Goal: Task Accomplishment & Management: Manage account settings

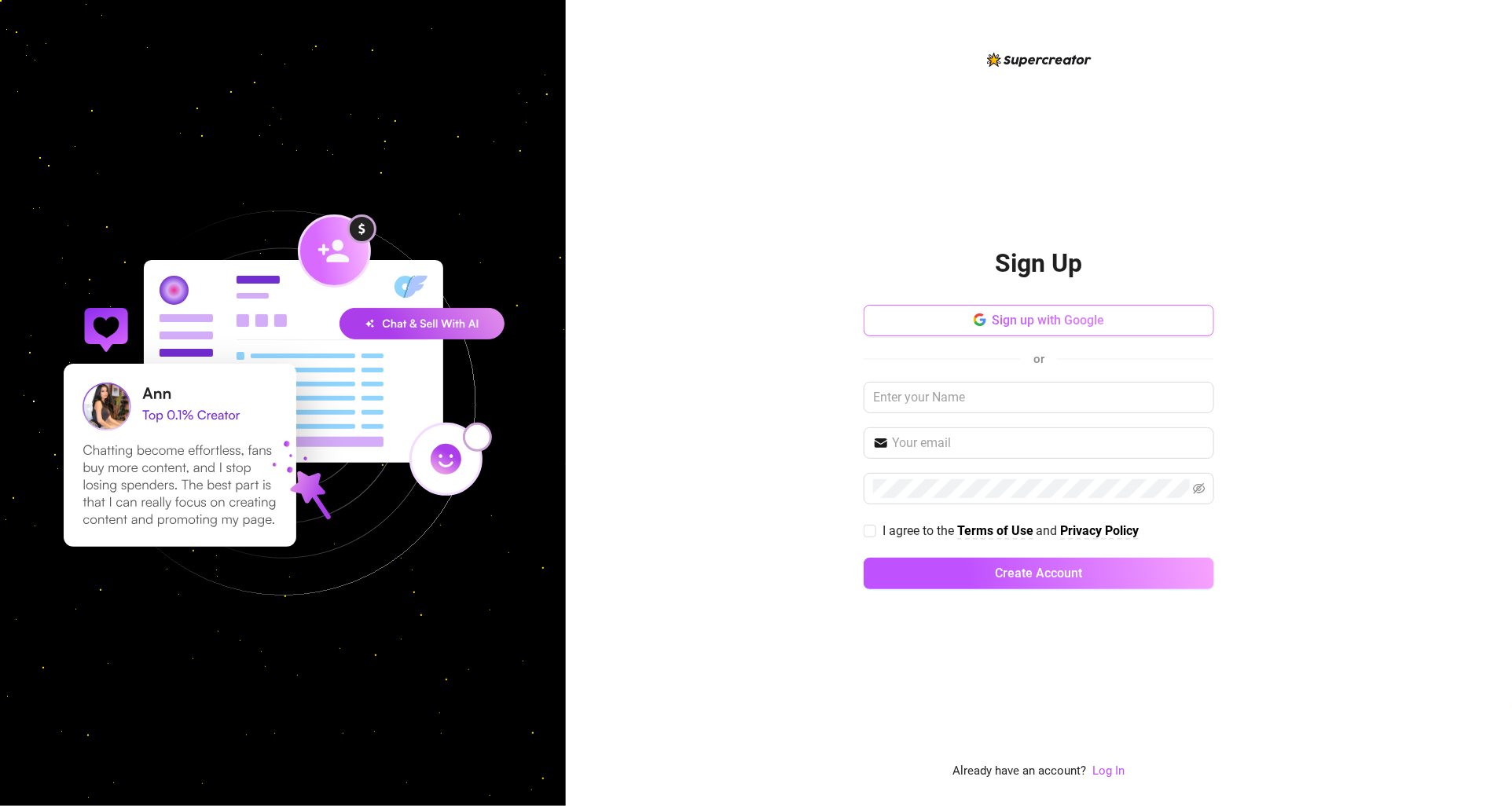
click at [1027, 326] on span "Sign up with Google" at bounding box center [1049, 320] width 112 height 15
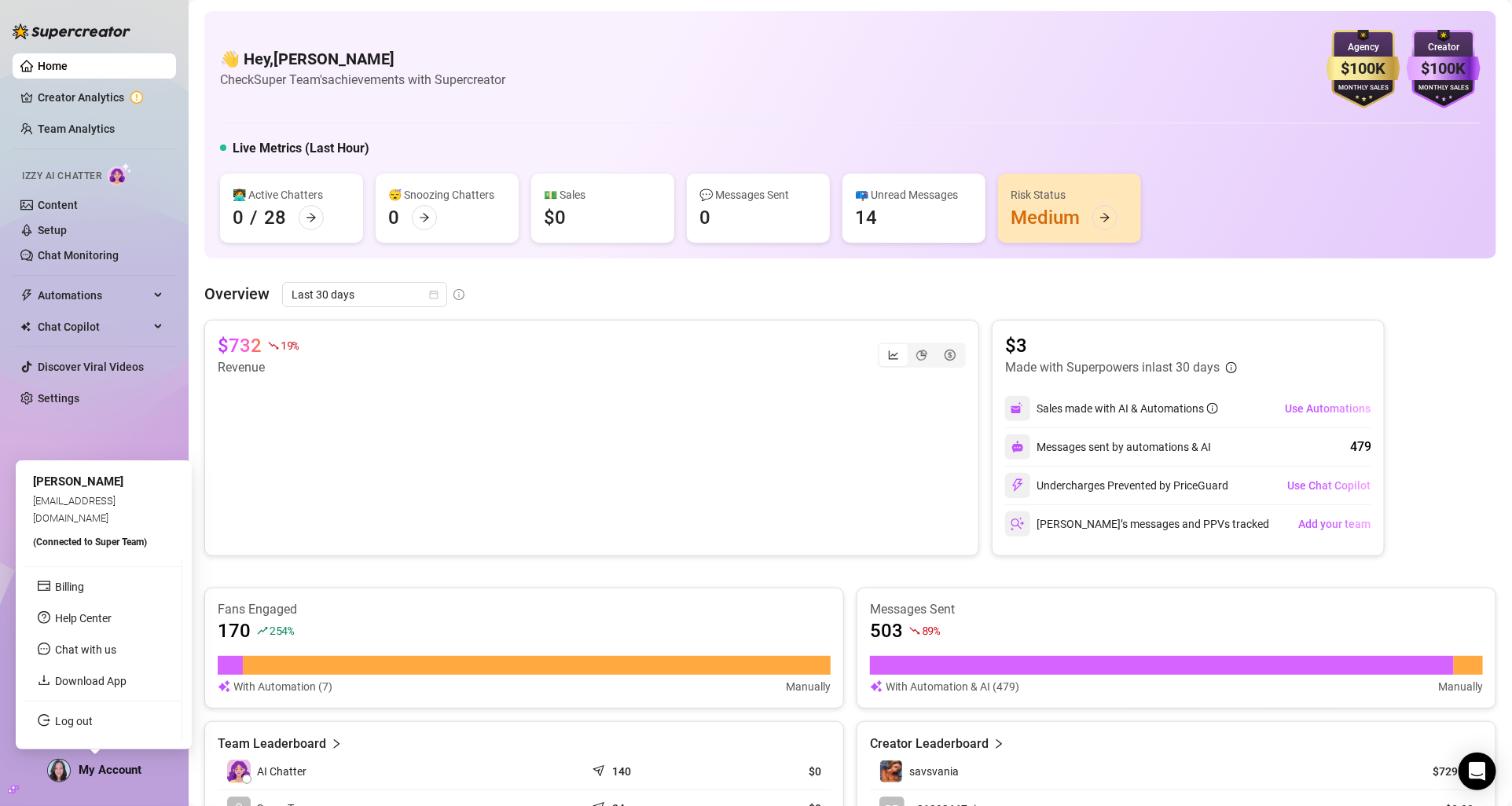
click at [115, 781] on div "My Account" at bounding box center [94, 770] width 94 height 24
click at [84, 587] on link "Billing" at bounding box center [69, 587] width 29 height 12
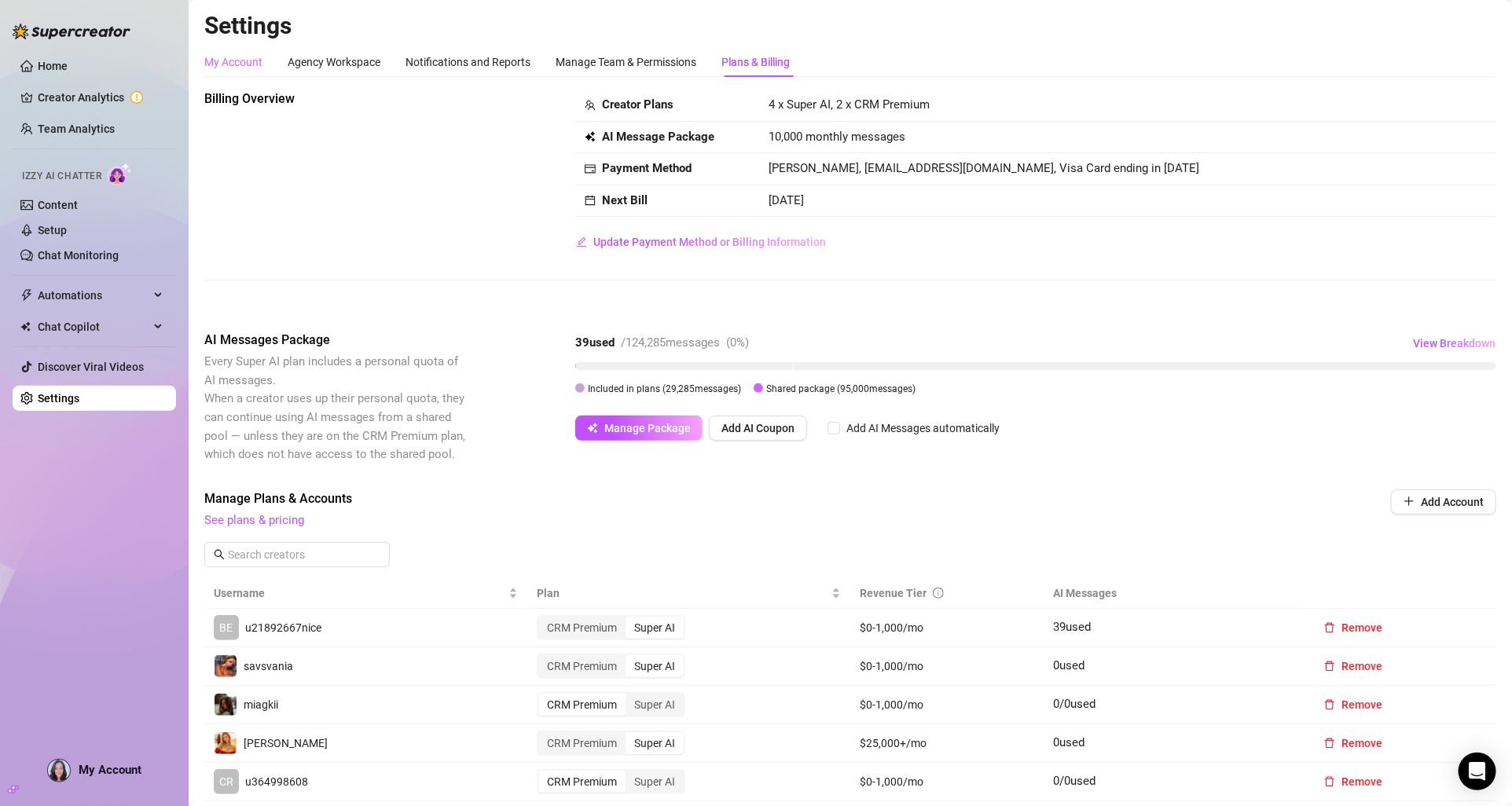
click at [246, 75] on div "My Account" at bounding box center [233, 62] width 58 height 30
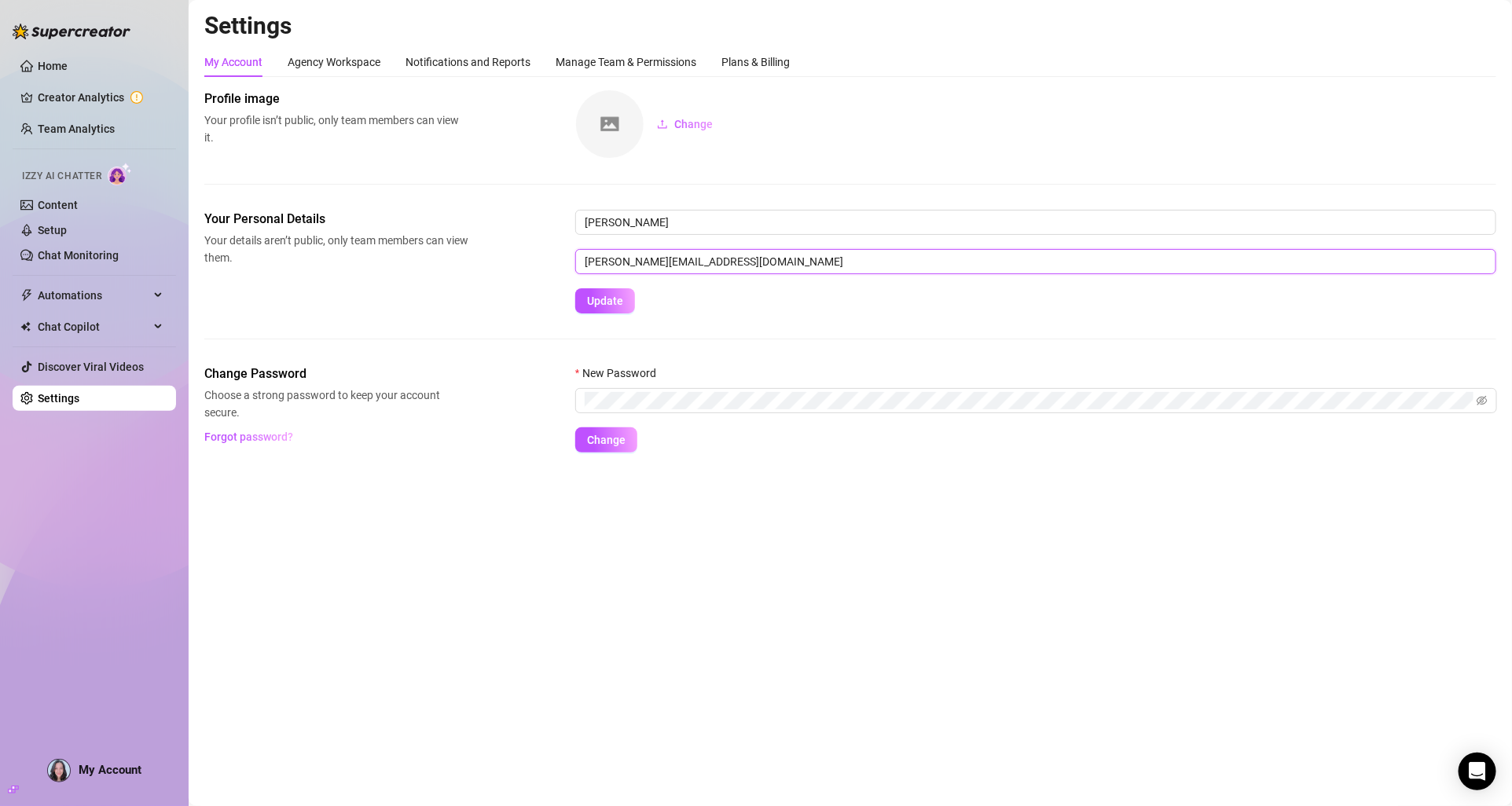
click at [606, 262] on input "[PERSON_NAME][EMAIL_ADDRESS][DOMAIN_NAME]" at bounding box center [1036, 261] width 921 height 25
click at [620, 259] on input "[PERSON_NAME][EMAIL_ADDRESS][DOMAIN_NAME]" at bounding box center [1036, 261] width 921 height 25
click at [601, 299] on span "Update" at bounding box center [604, 301] width 36 height 12
click at [604, 304] on span "Update" at bounding box center [604, 301] width 36 height 12
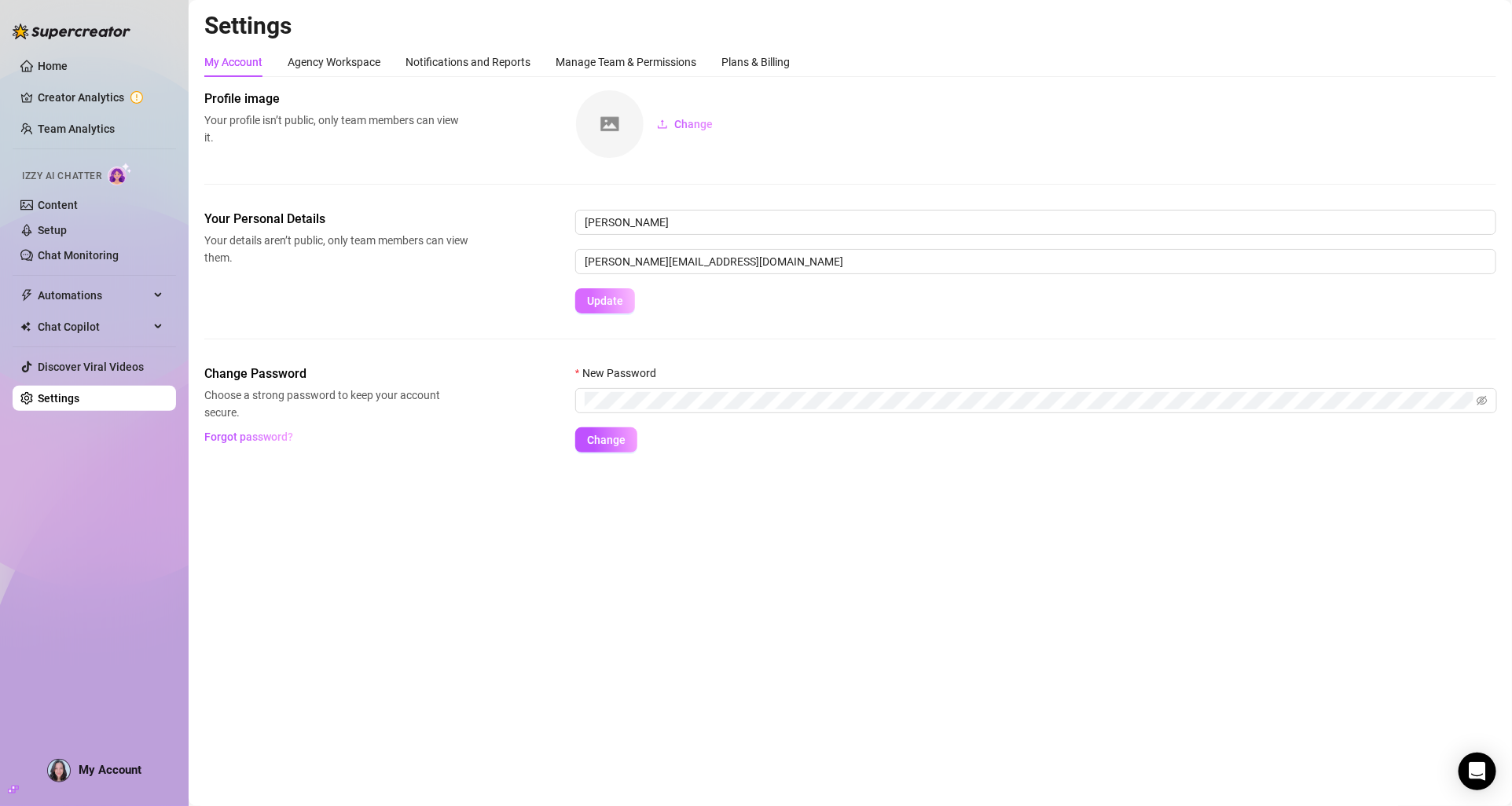
click at [604, 304] on span "Update" at bounding box center [604, 301] width 36 height 12
click at [661, 250] on input "[PERSON_NAME][EMAIL_ADDRESS][DOMAIN_NAME]" at bounding box center [1036, 261] width 921 height 25
click at [661, 251] on input "[PERSON_NAME][EMAIL_ADDRESS][DOMAIN_NAME]" at bounding box center [1036, 261] width 921 height 25
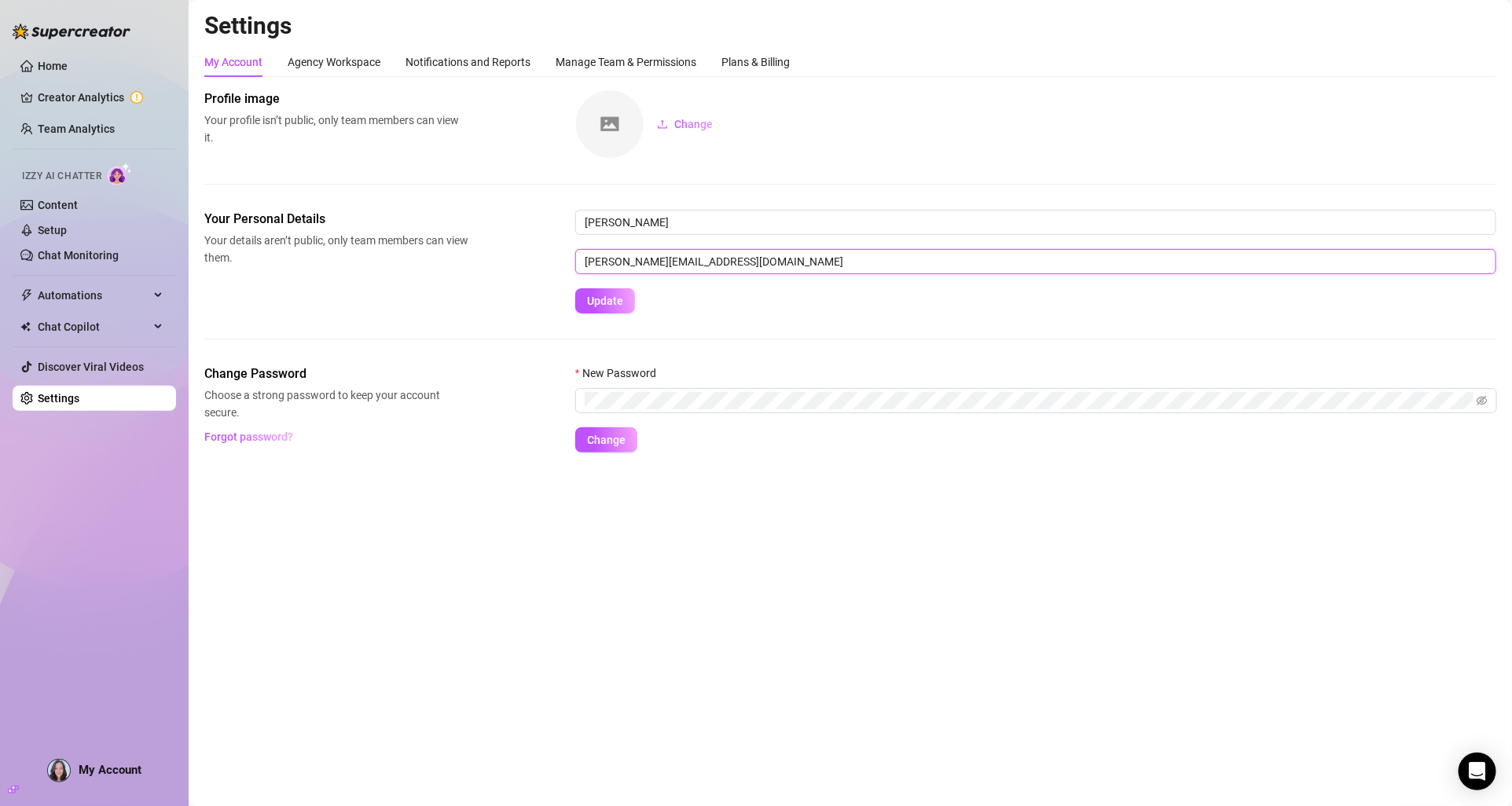
click at [661, 251] on input "[PERSON_NAME][EMAIL_ADDRESS][DOMAIN_NAME]" at bounding box center [1036, 261] width 921 height 25
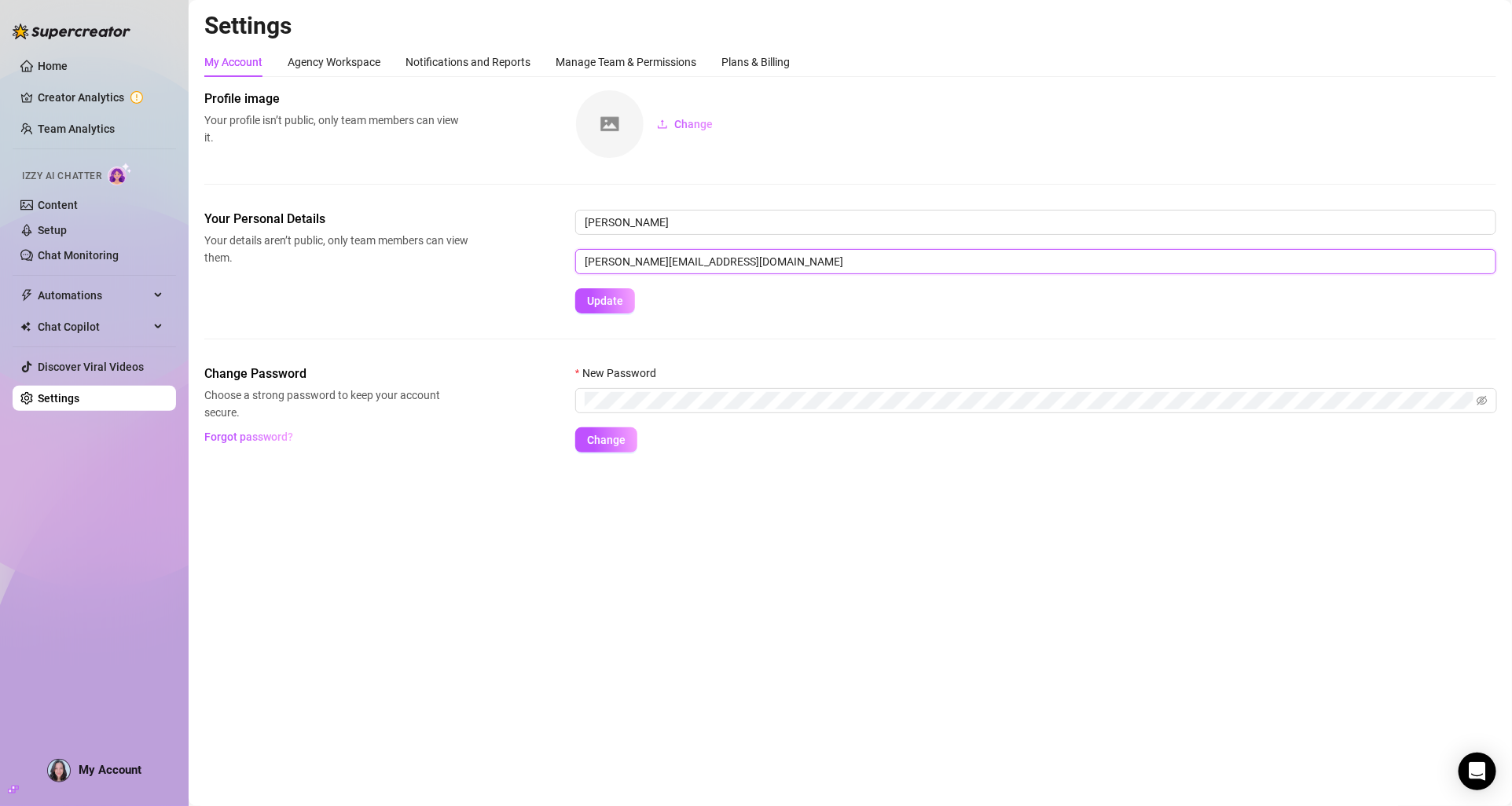
click at [656, 261] on input "[PERSON_NAME][EMAIL_ADDRESS][DOMAIN_NAME]" at bounding box center [1036, 261] width 921 height 25
click at [627, 262] on input "[PERSON_NAME][EMAIL_ADDRESS][DOMAIN_NAME]" at bounding box center [1036, 261] width 921 height 25
click at [599, 299] on span "Update" at bounding box center [604, 301] width 36 height 12
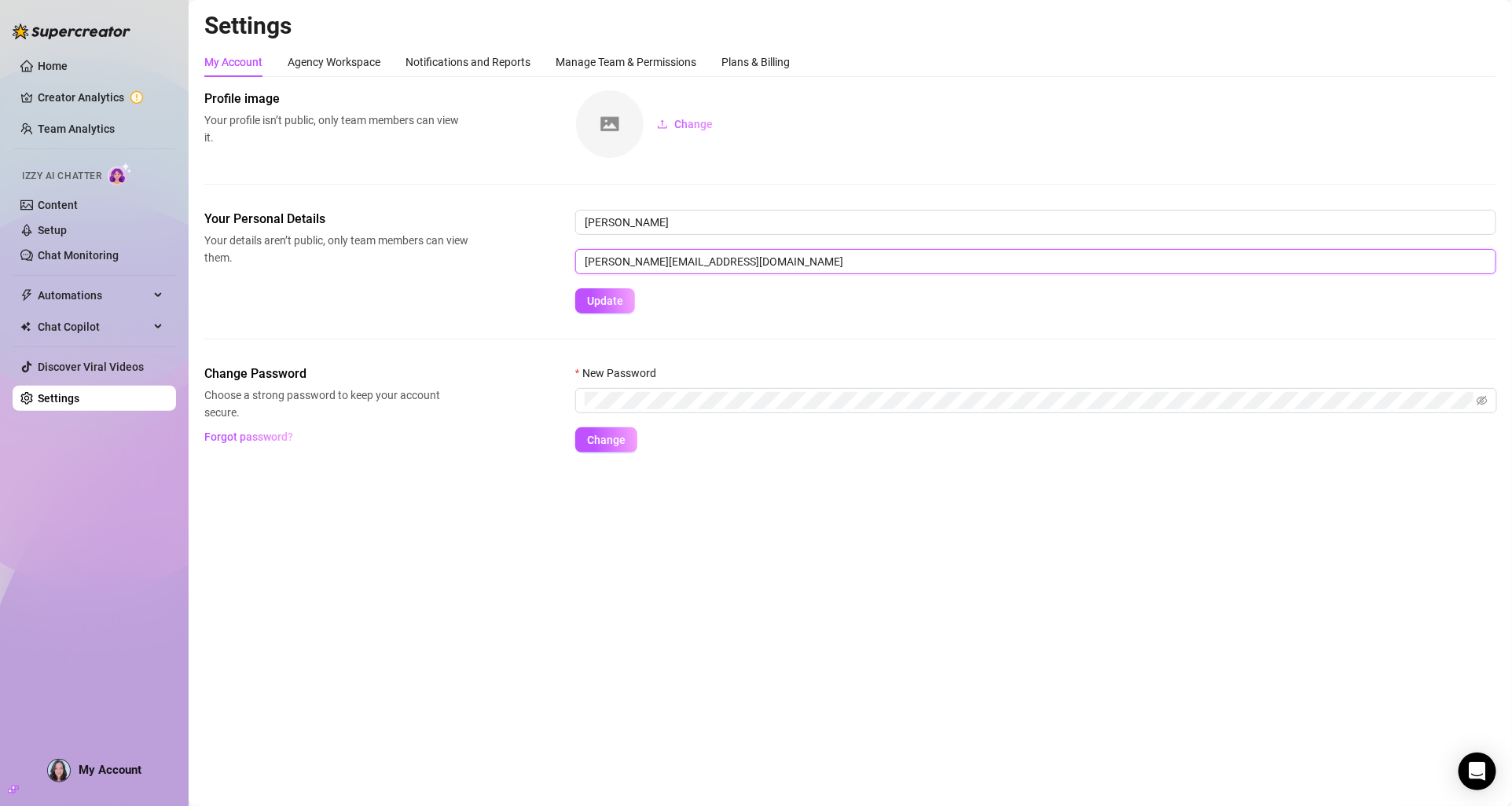
click at [652, 256] on input "[PERSON_NAME][EMAIL_ADDRESS][DOMAIN_NAME]" at bounding box center [1036, 261] width 921 height 25
click at [674, 265] on input "[PERSON_NAME][EMAIL_ADDRESS][DOMAIN_NAME]" at bounding box center [1036, 261] width 921 height 25
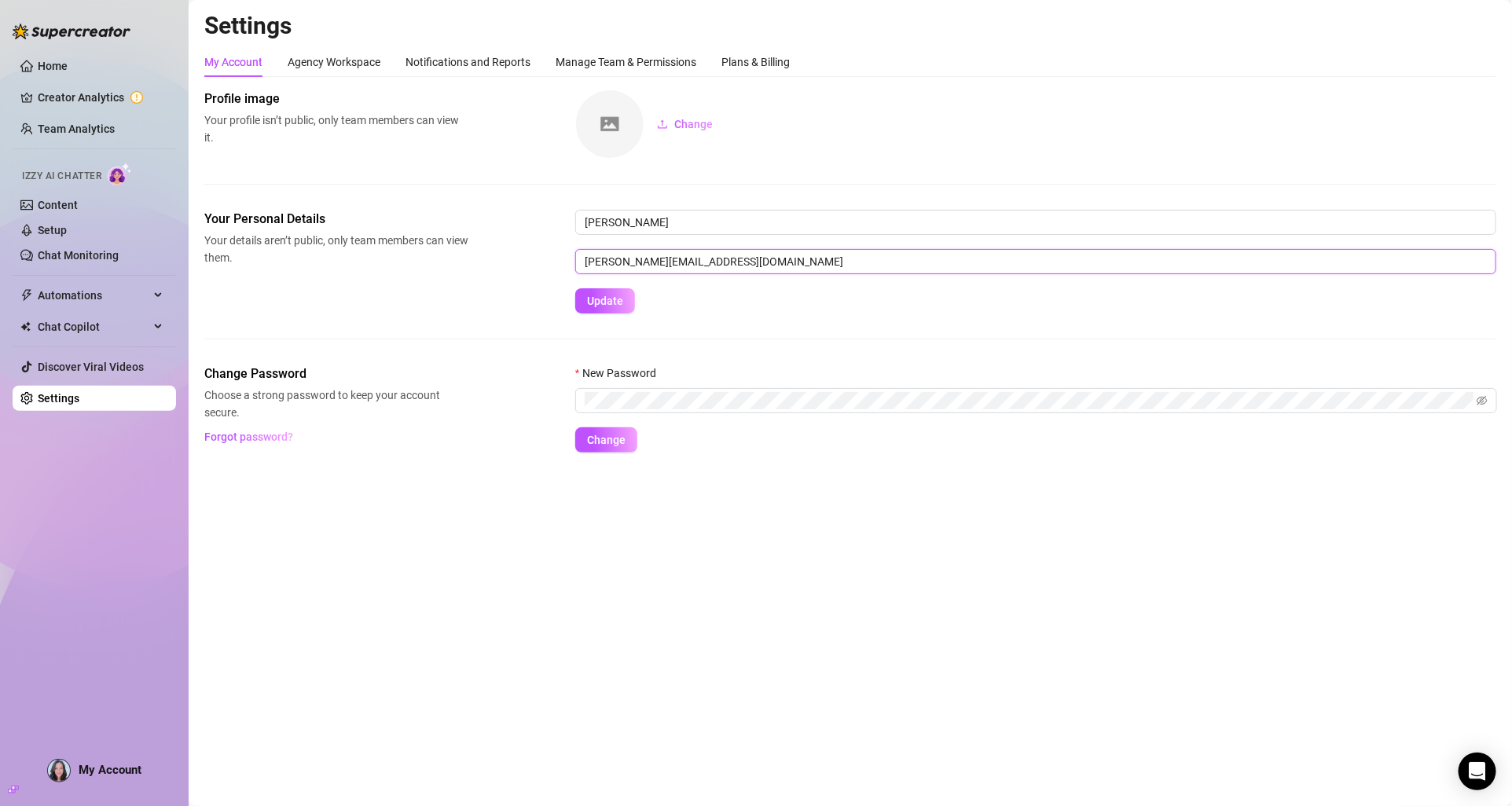
click at [674, 265] on input "[PERSON_NAME][EMAIL_ADDRESS][DOMAIN_NAME]" at bounding box center [1036, 261] width 921 height 25
type input "[EMAIL_ADDRESS][DOMAIN_NAME]"
click at [618, 307] on span "Update" at bounding box center [604, 301] width 36 height 12
